Goal: Submit feedback/report problem: Submit feedback/report problem

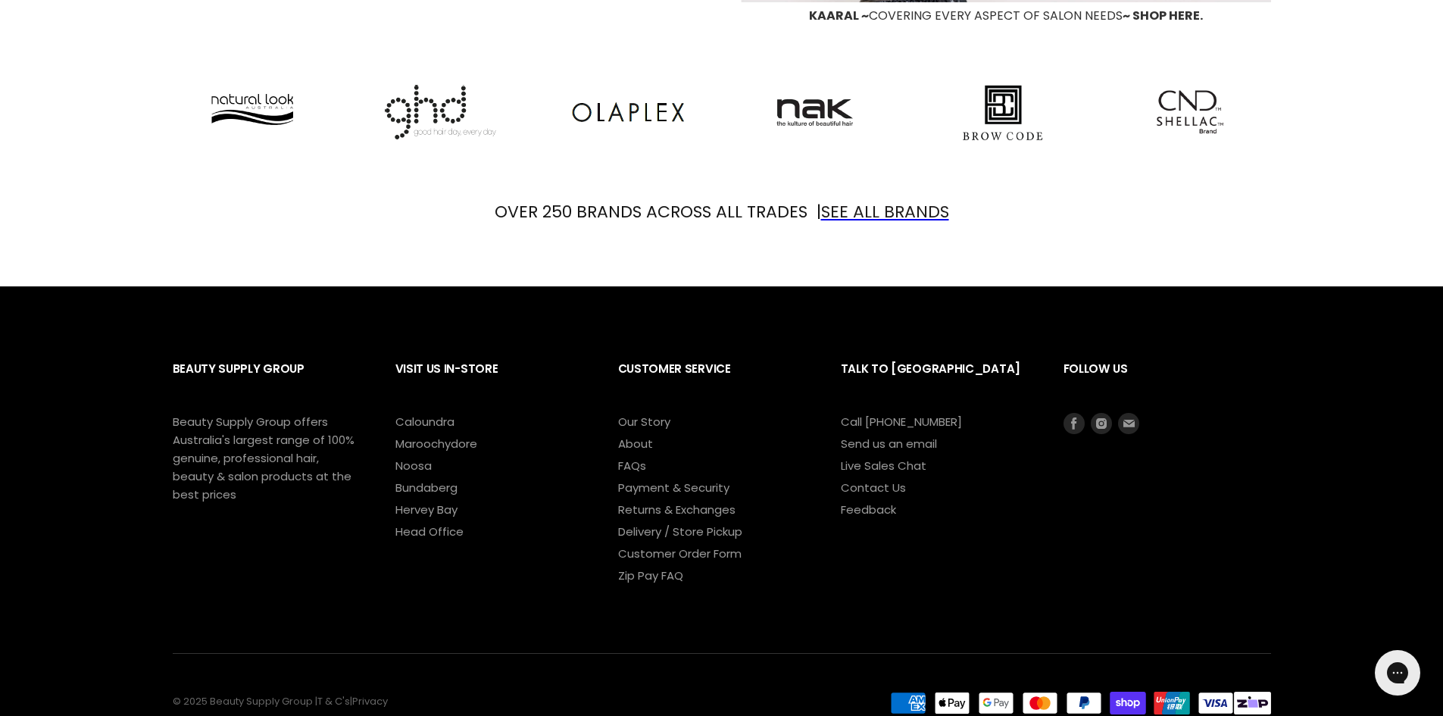
scroll to position [1902, 0]
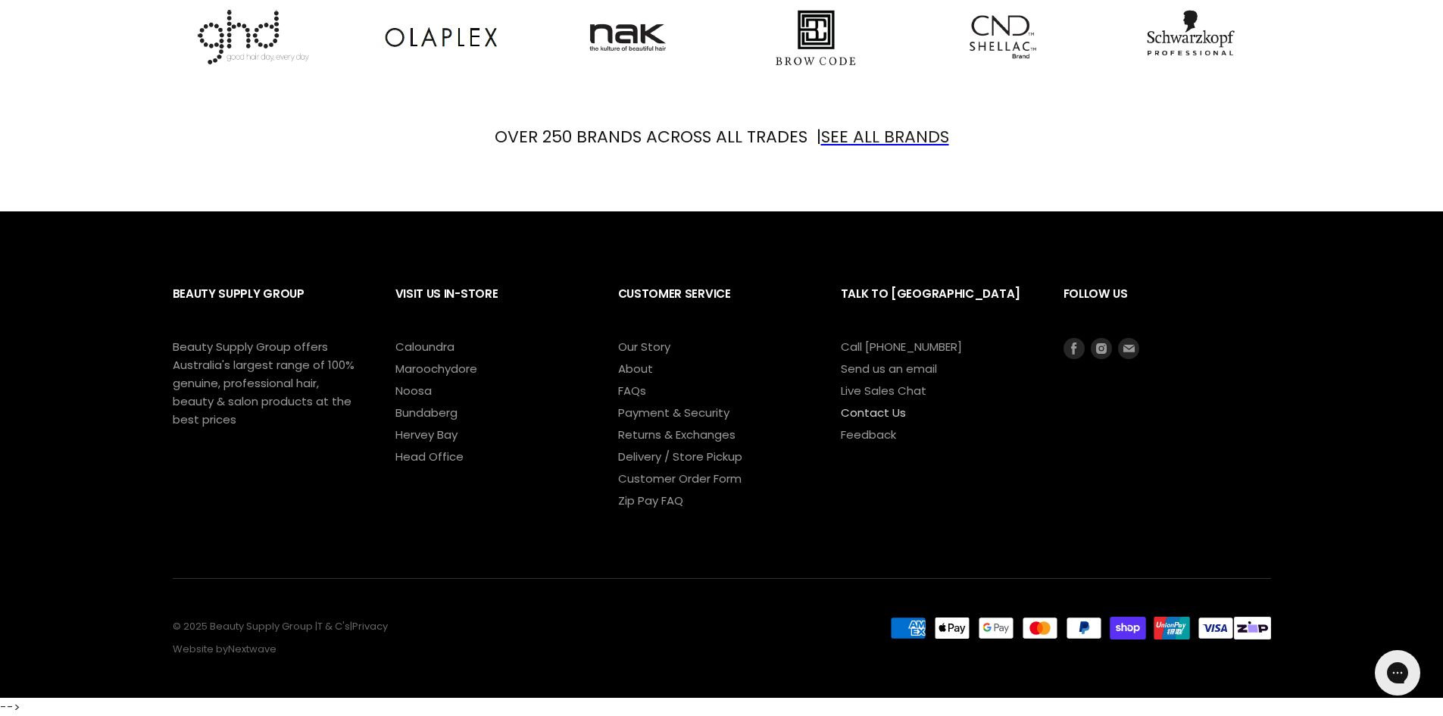
click at [883, 413] on link "Contact Us" at bounding box center [873, 412] width 65 height 16
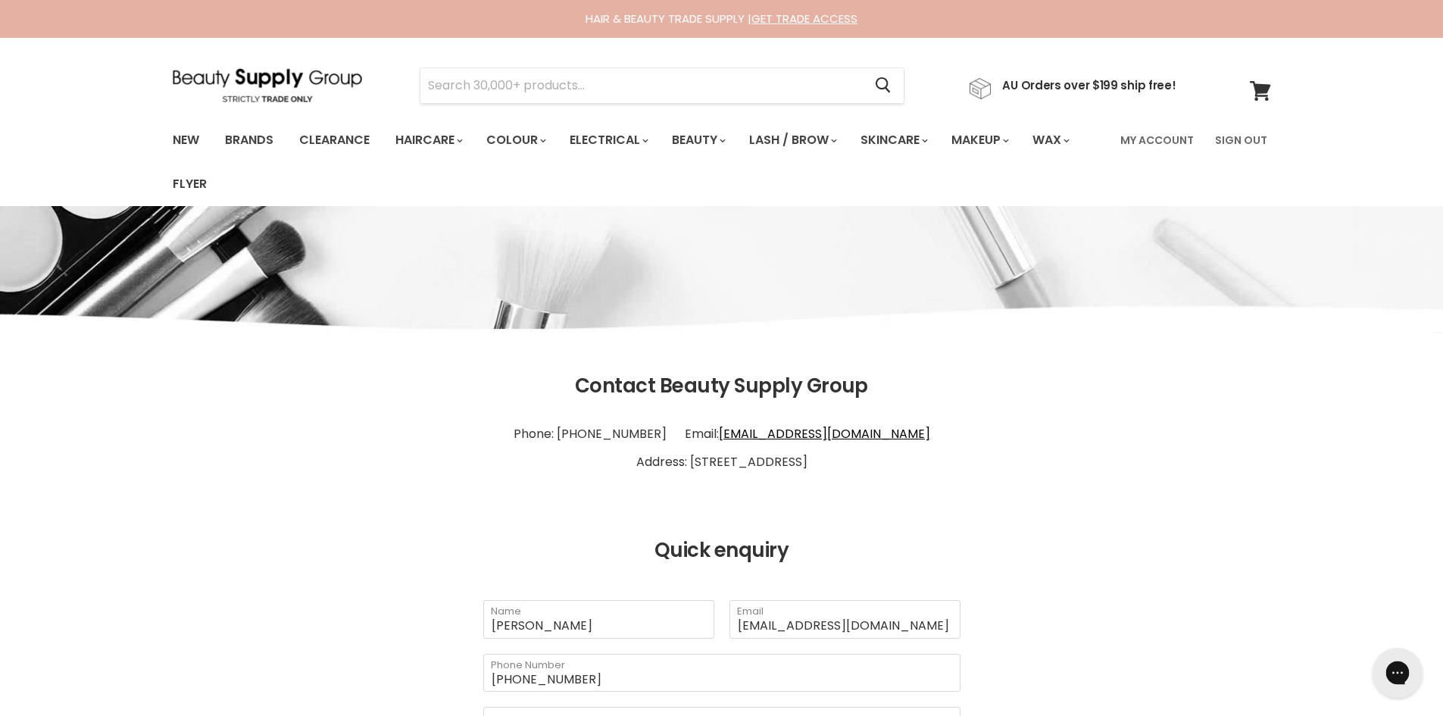
click at [1412, 676] on div "Gorgias live chat" at bounding box center [1397, 672] width 33 height 33
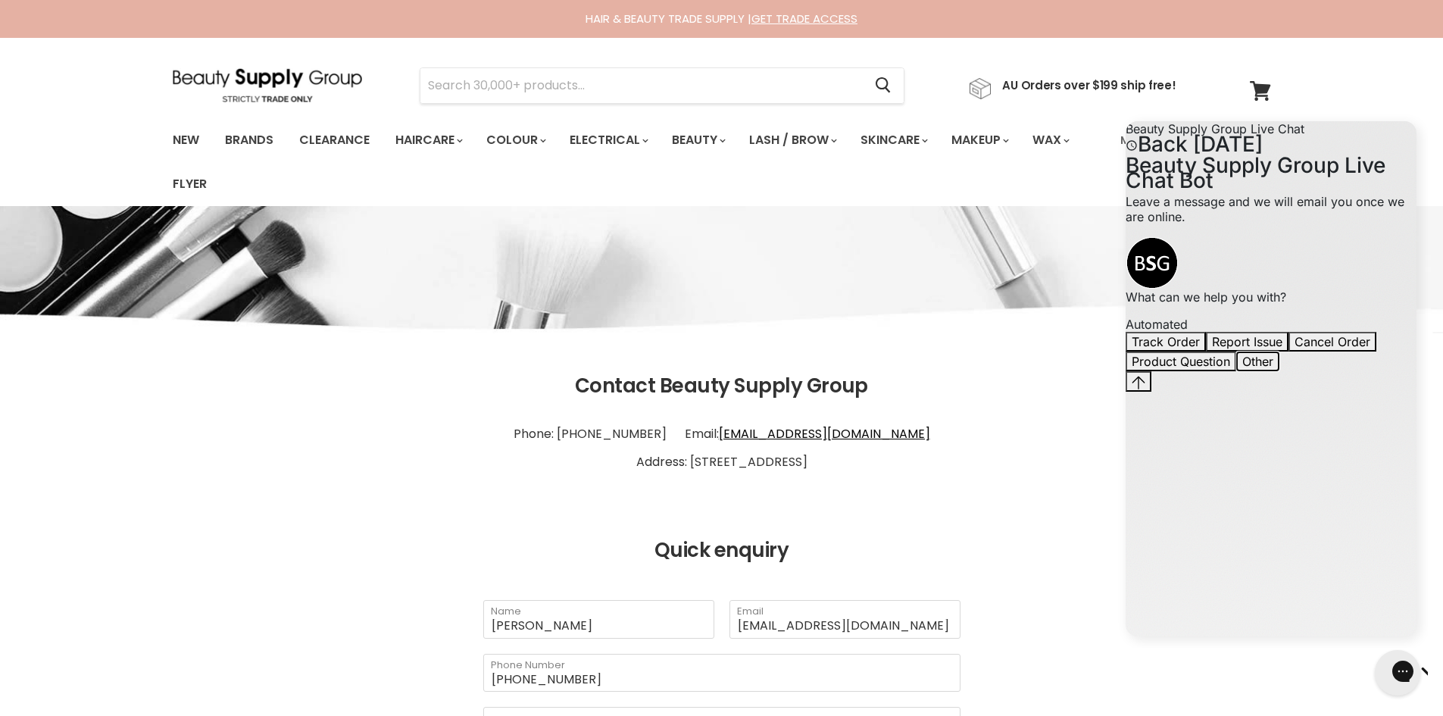
click at [1279, 371] on button "Other" at bounding box center [1257, 361] width 43 height 20
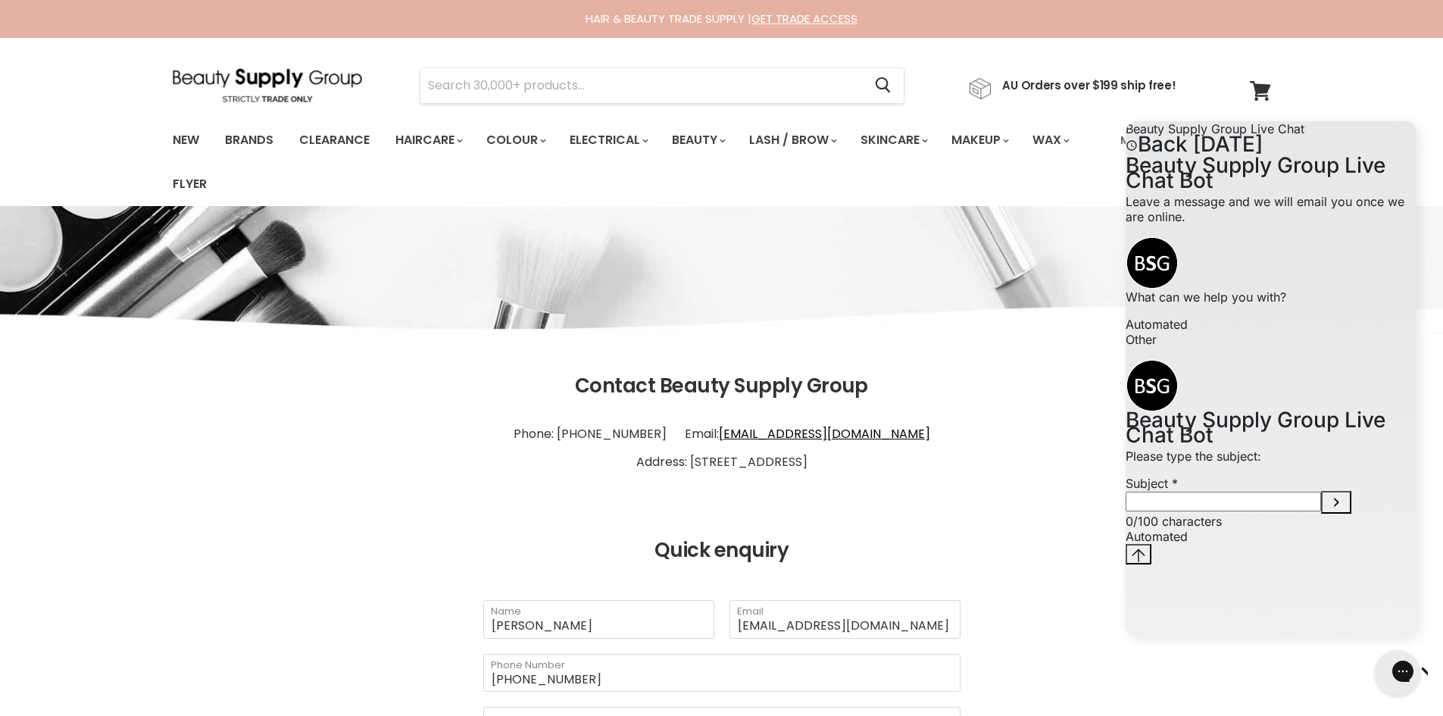
click at [1221, 529] on span "0 / 100 characters" at bounding box center [1173, 520] width 96 height 15
click at [1272, 511] on input "Subject" at bounding box center [1222, 501] width 195 height 20
type input "Faulty product"
click at [1351, 513] on button "Submit Subject" at bounding box center [1336, 502] width 30 height 23
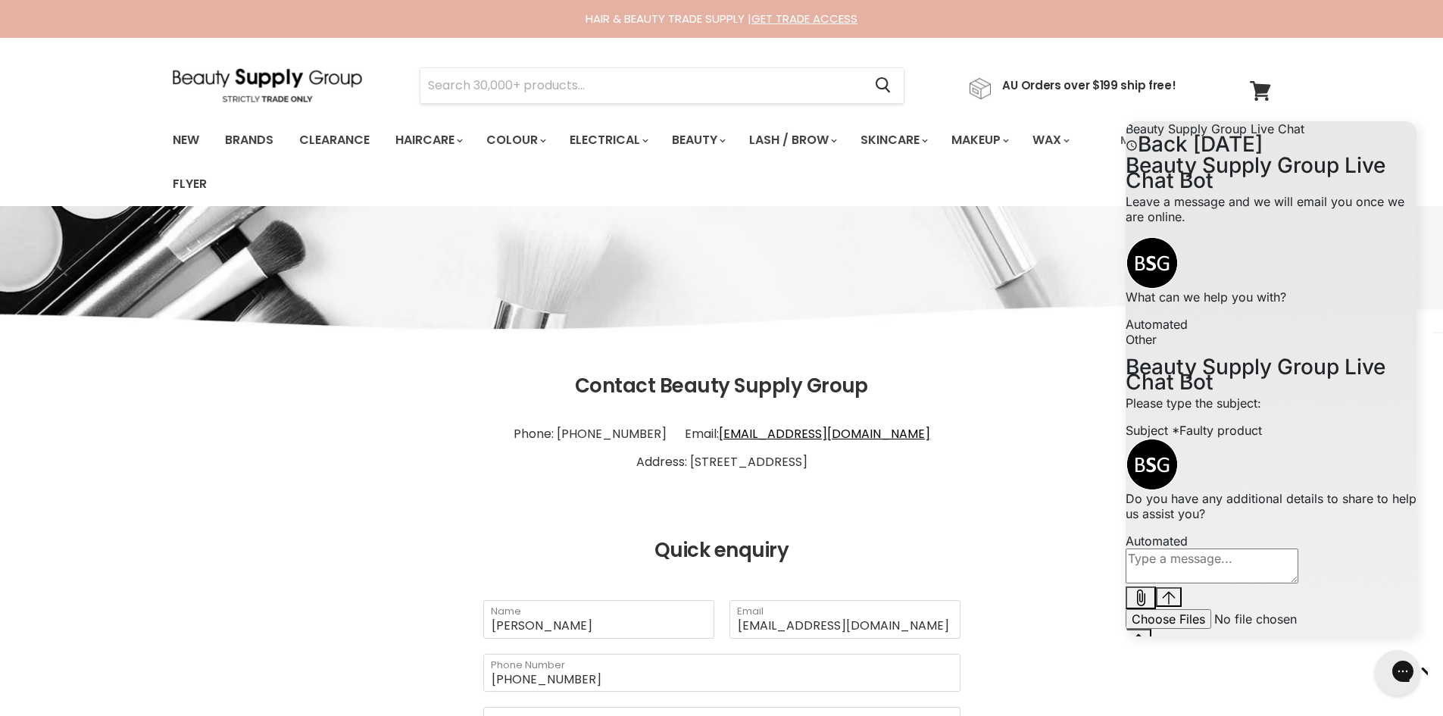
click at [1235, 583] on textarea "live chat message input" at bounding box center [1211, 565] width 173 height 35
type textarea "yes"
click at [1274, 708] on input "Email" at bounding box center [1222, 718] width 195 height 20
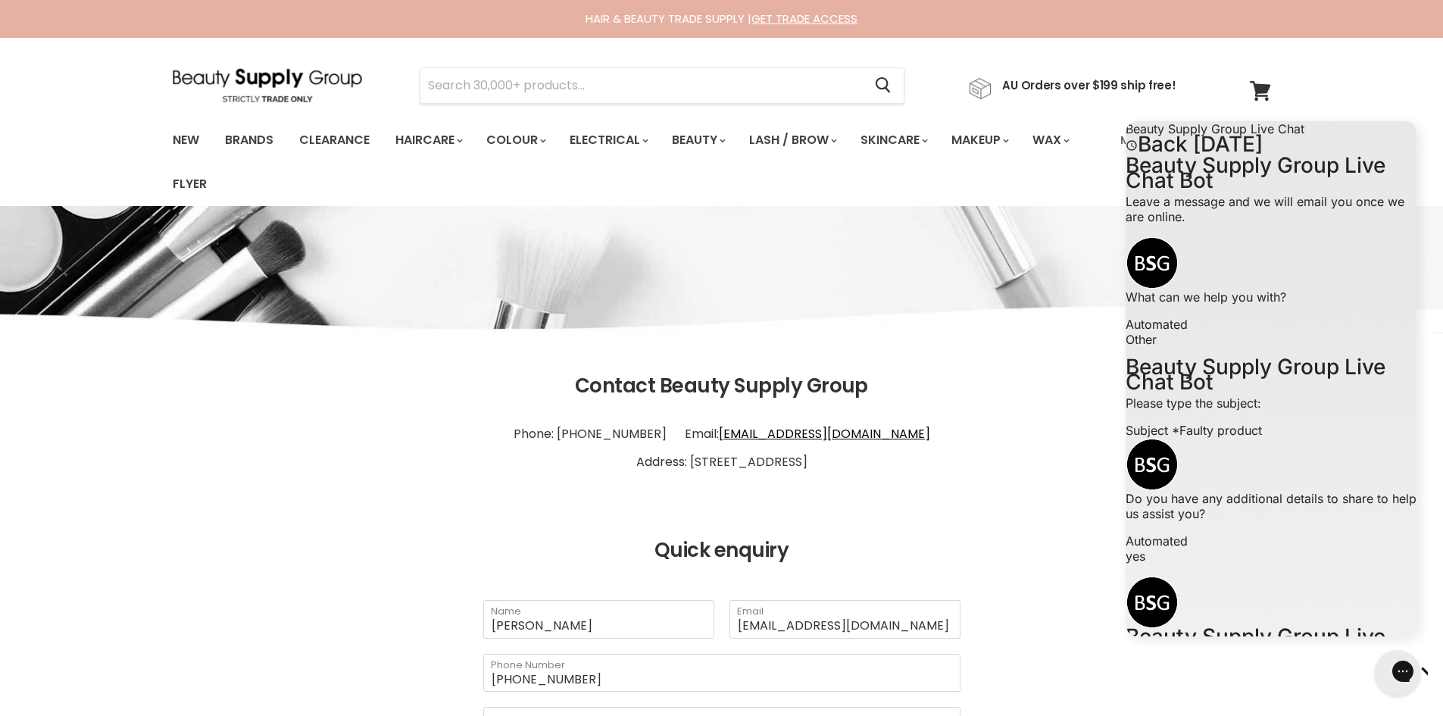
click at [1366, 36] on div "HAIR & BEAUTY TRADE SUPPLY | GET TRADE ACCESS HAIR & BEAUTY TRADE SUPPLY | GET …" at bounding box center [721, 19] width 1443 height 38
click at [816, 435] on link "info@bsghq.com.au" at bounding box center [824, 433] width 211 height 17
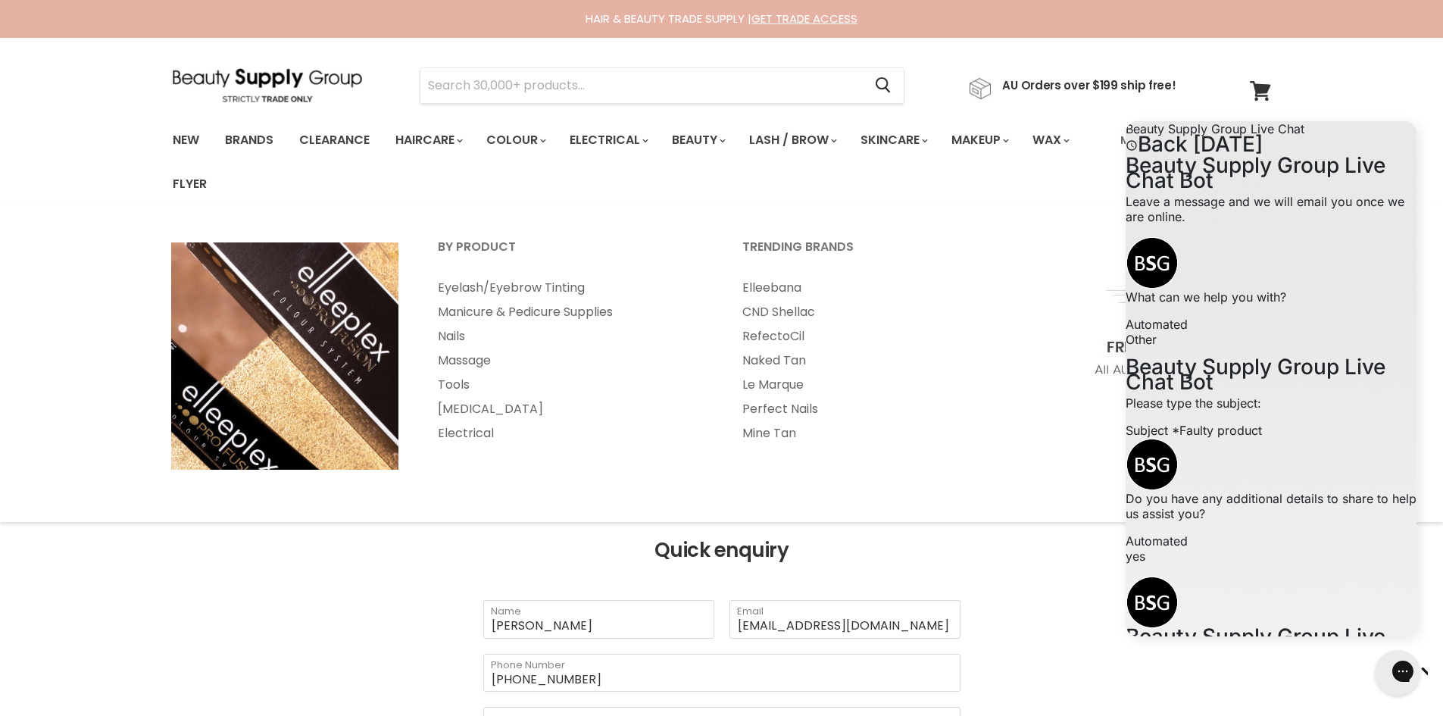
click at [1069, 317] on img "Main menu" at bounding box center [1158, 355] width 227 height 227
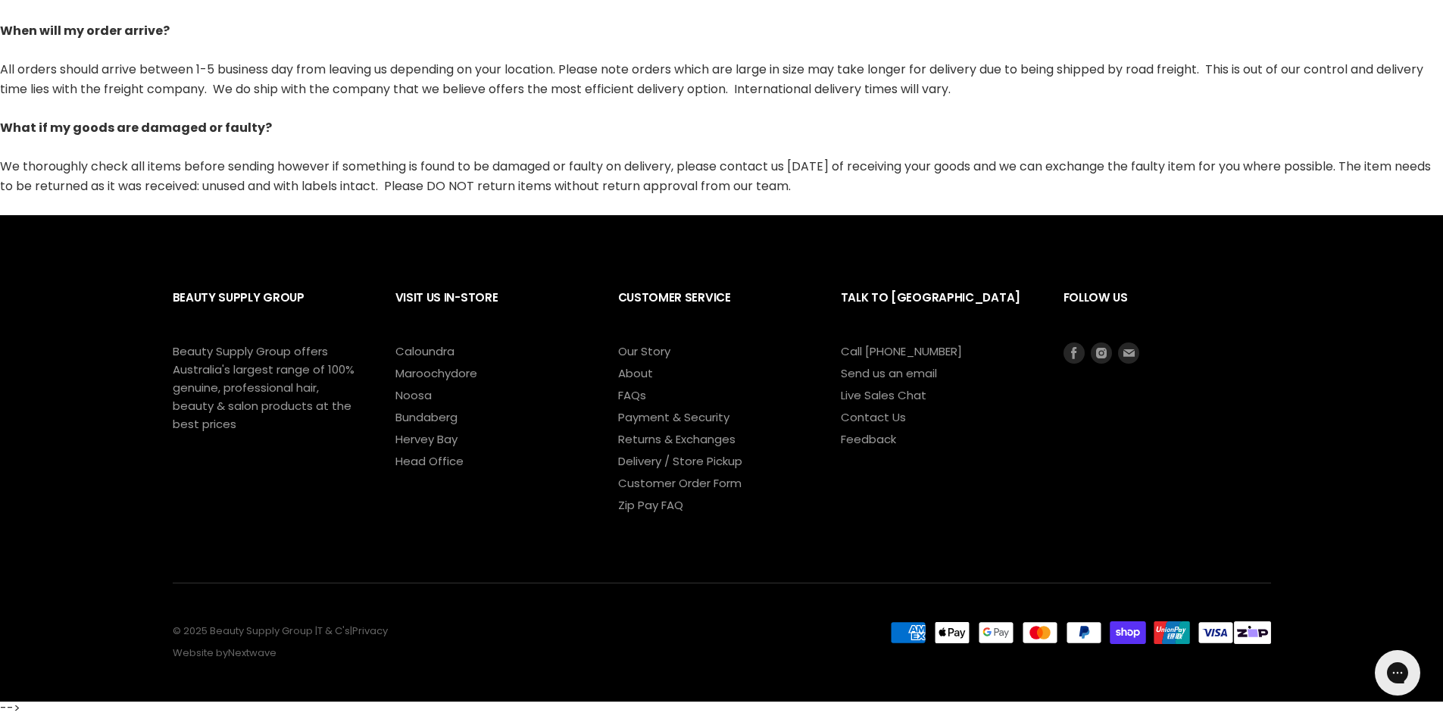
scroll to position [825, 0]
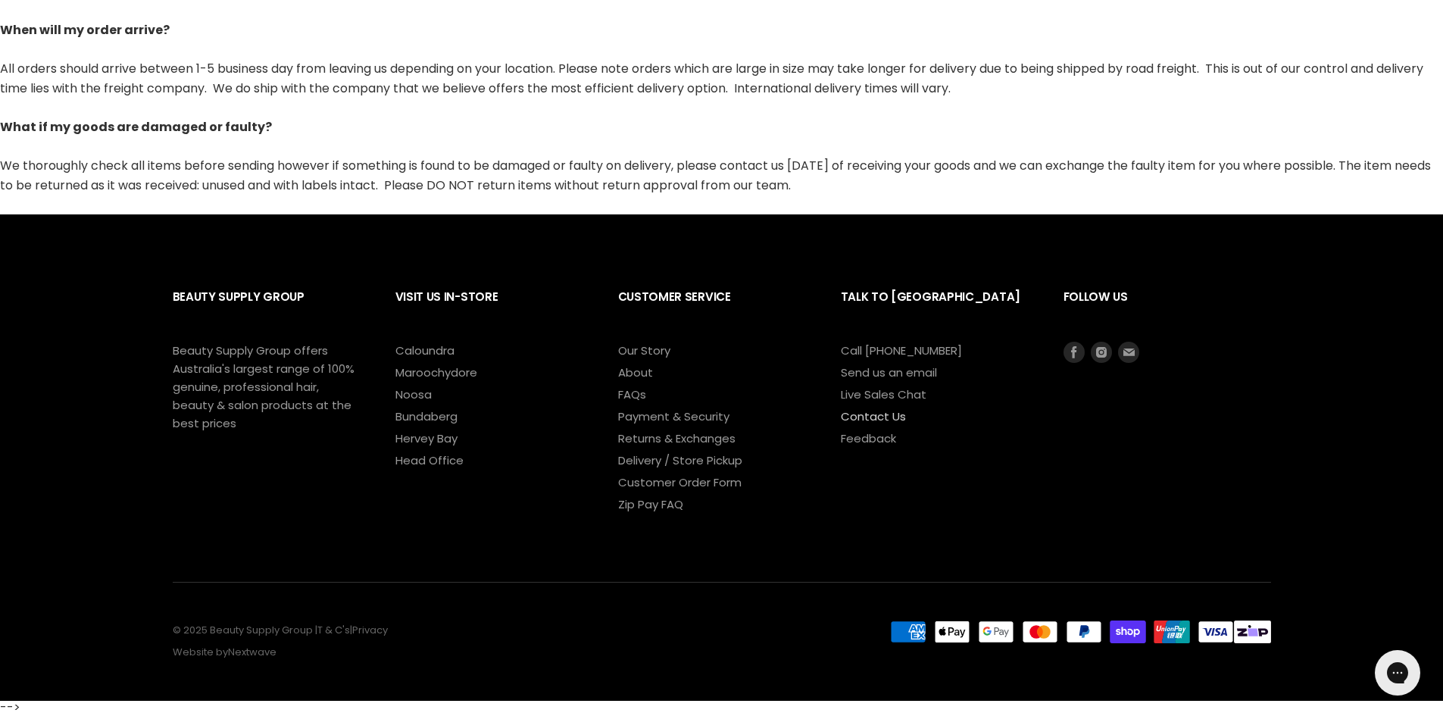
click at [898, 420] on link "Contact Us" at bounding box center [873, 416] width 65 height 16
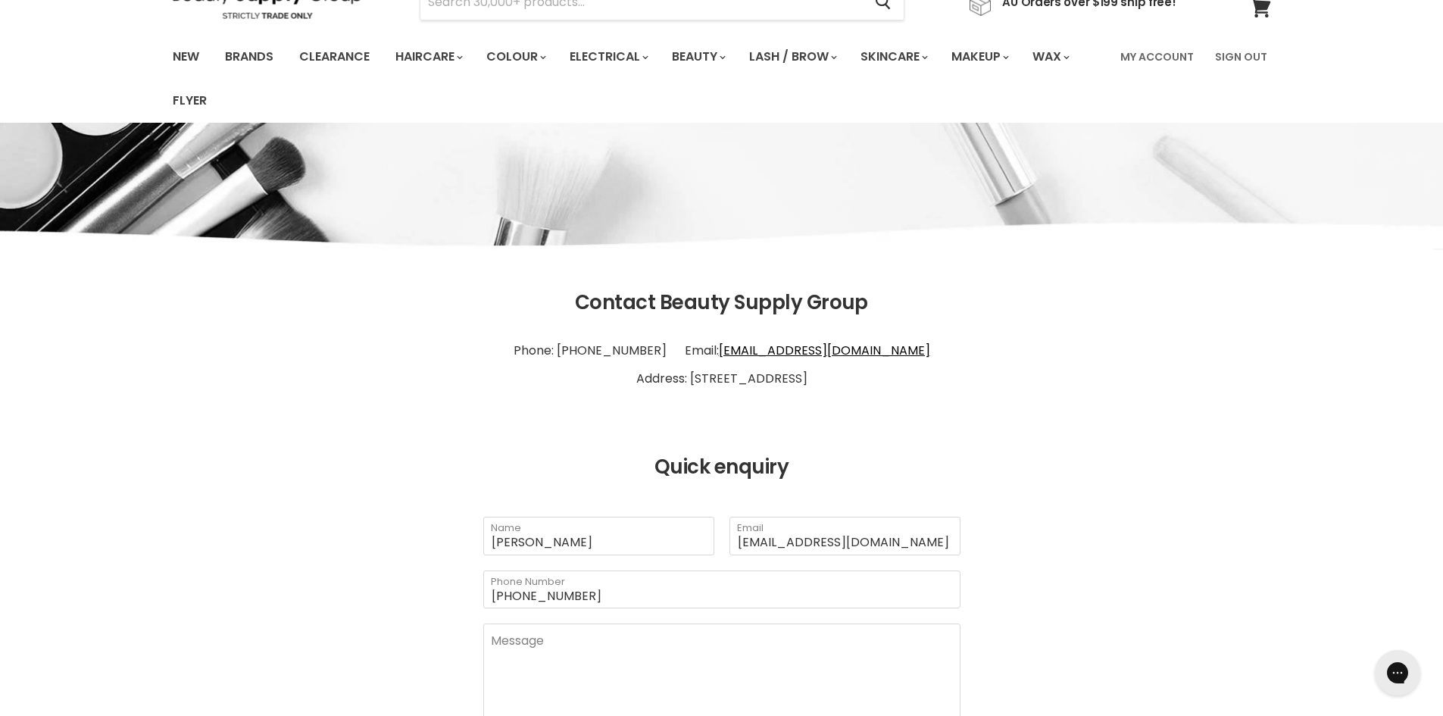
scroll to position [227, 0]
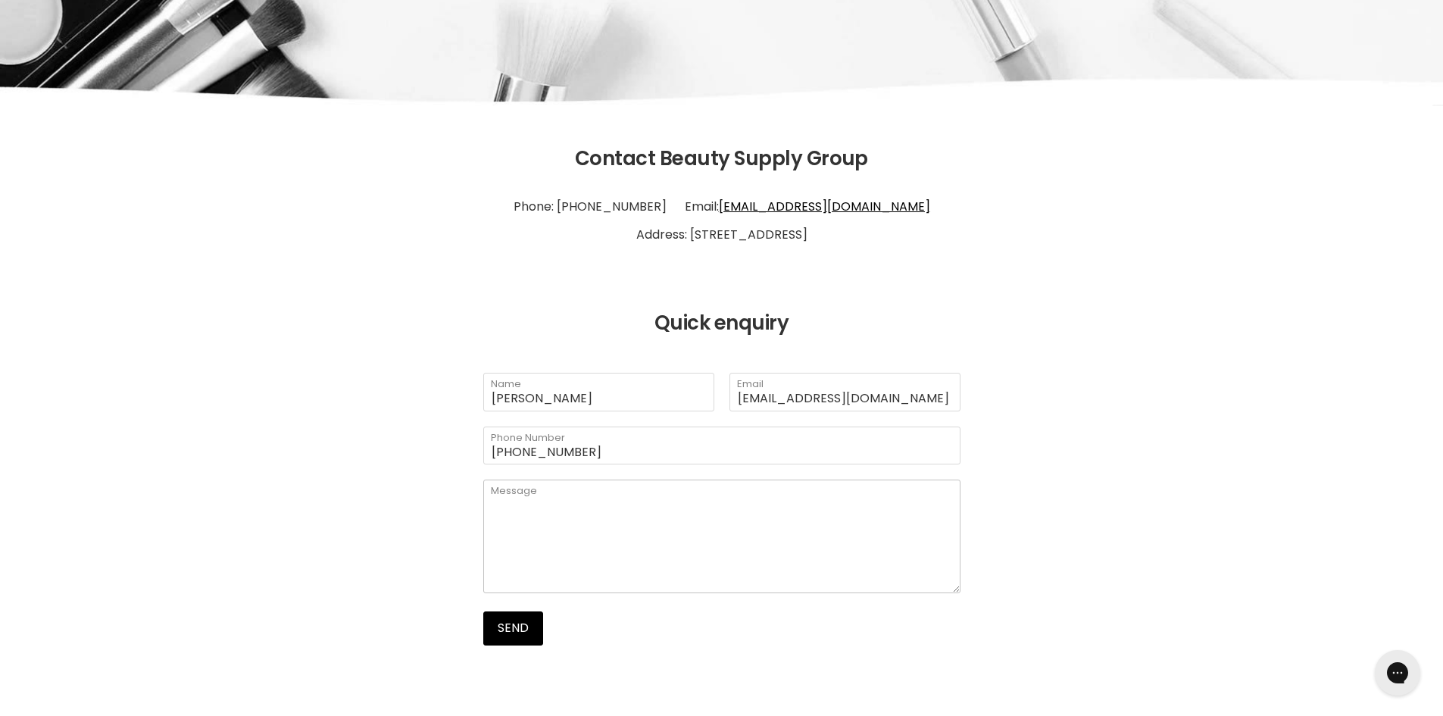
click at [708, 513] on textarea "Main content" at bounding box center [721, 536] width 477 height 114
click at [826, 205] on link "info@bsghq.com.au" at bounding box center [824, 206] width 211 height 17
click at [981, 192] on p "Phone: 1300 241 258 Email: info@bsghq.com.au Address: 60 Aerodrome Rd Maroochyd…" at bounding box center [722, 221] width 1098 height 70
drag, startPoint x: 898, startPoint y: 203, endPoint x: 748, endPoint y: 211, distance: 150.2
click at [748, 211] on p "Phone: 1300 241 258 Email: info@bsghq.com.au Address: 60 Aerodrome Rd Maroochyd…" at bounding box center [722, 221] width 1098 height 70
